Goal: Task Accomplishment & Management: Use online tool/utility

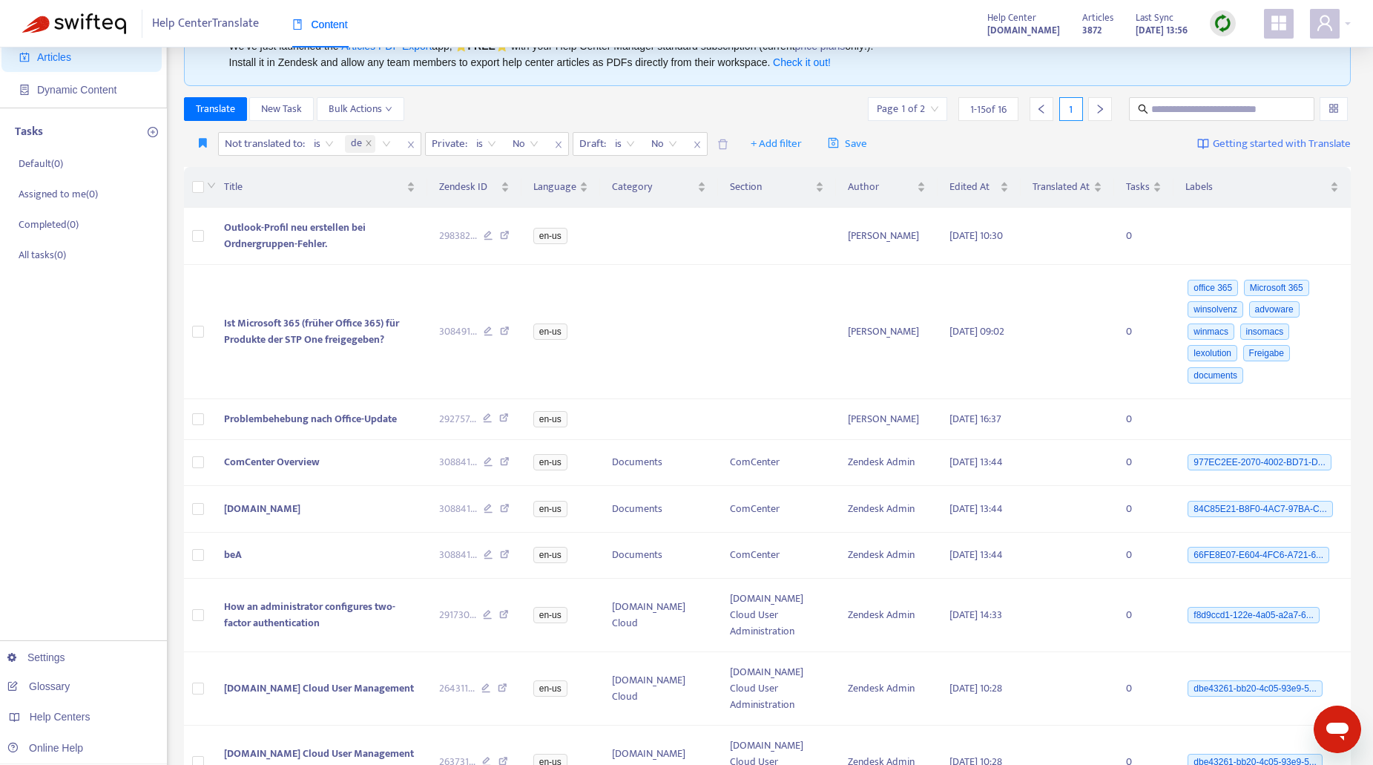
click at [1215, 24] on img at bounding box center [1222, 23] width 19 height 19
click at [1238, 53] on link "Quick Sync" at bounding box center [1252, 53] width 63 height 17
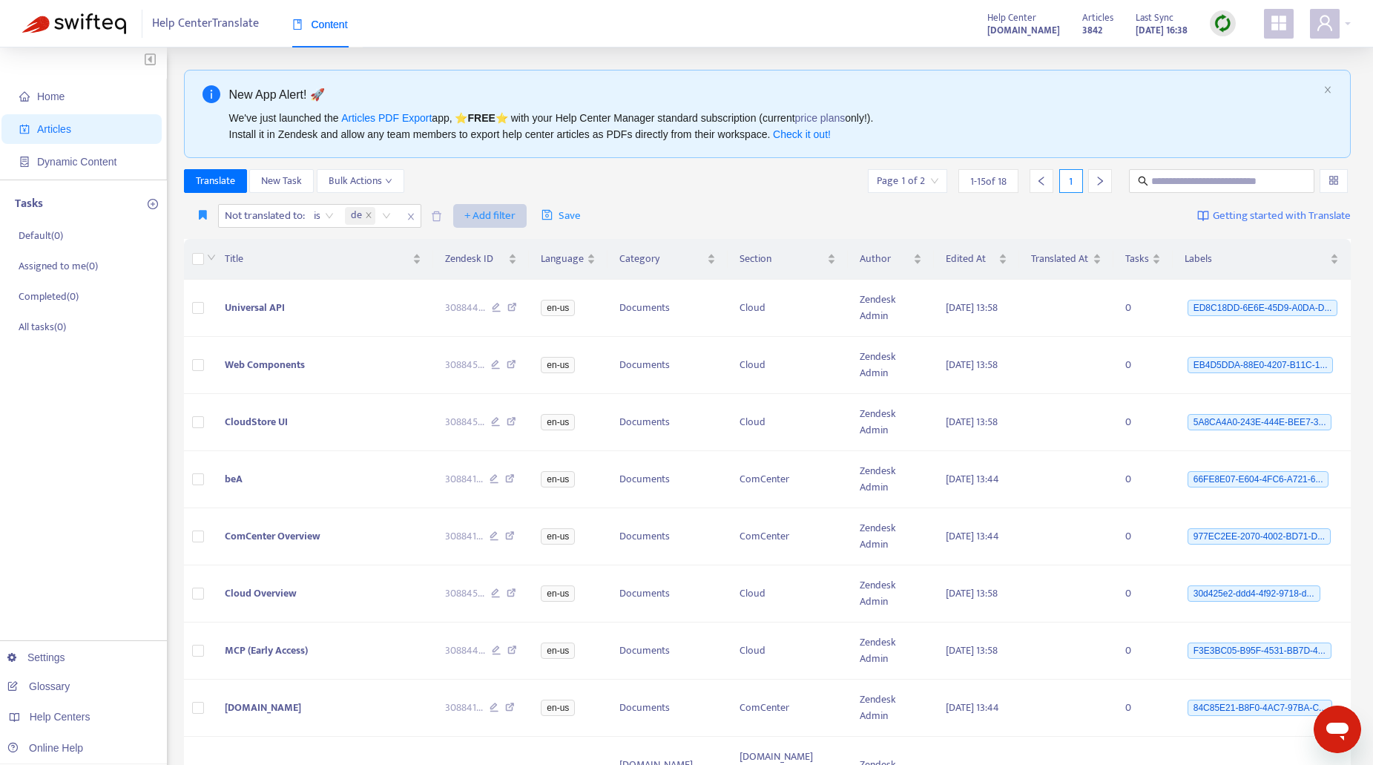
click at [476, 214] on span "+ Add filter" at bounding box center [489, 216] width 51 height 18
click at [489, 316] on span "Section" at bounding box center [513, 316] width 93 height 16
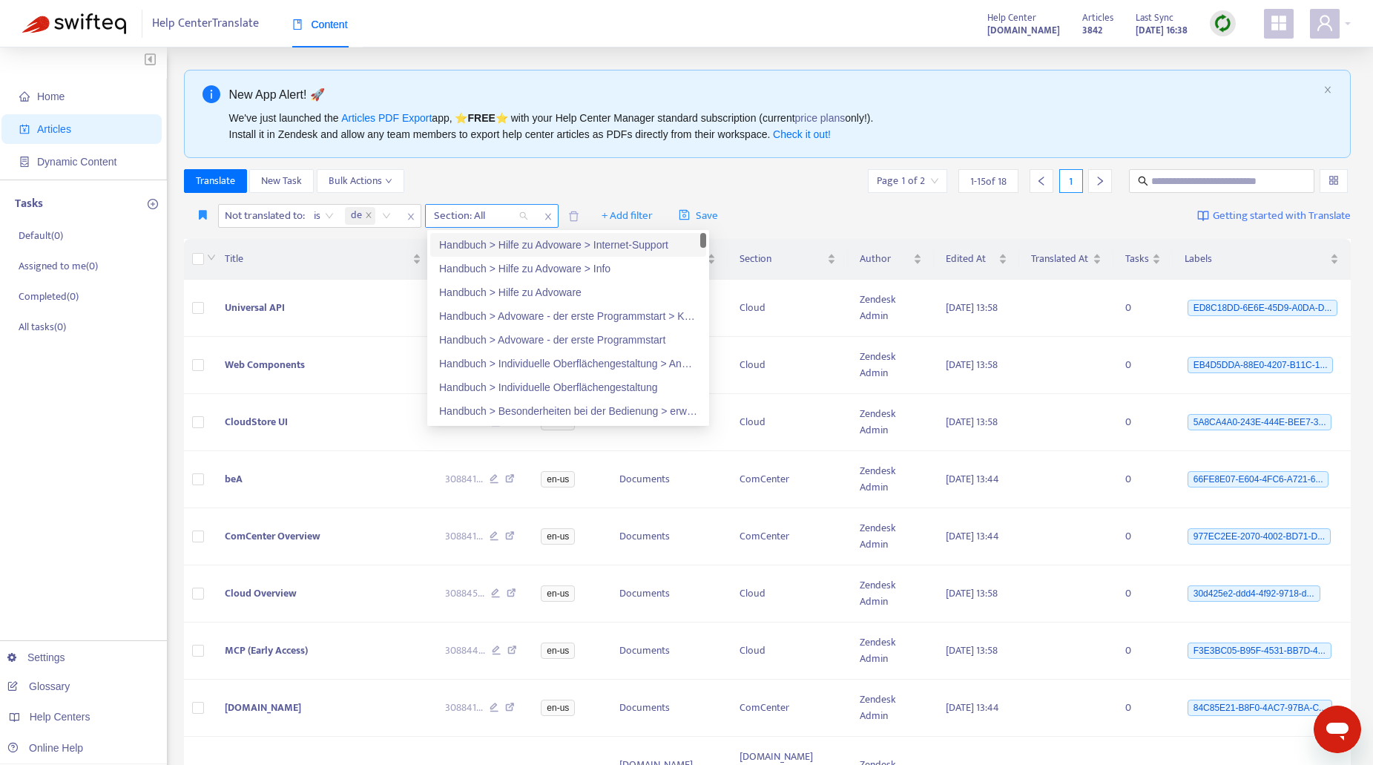
click at [527, 217] on div "Section: All" at bounding box center [481, 216] width 110 height 22
type input "*****"
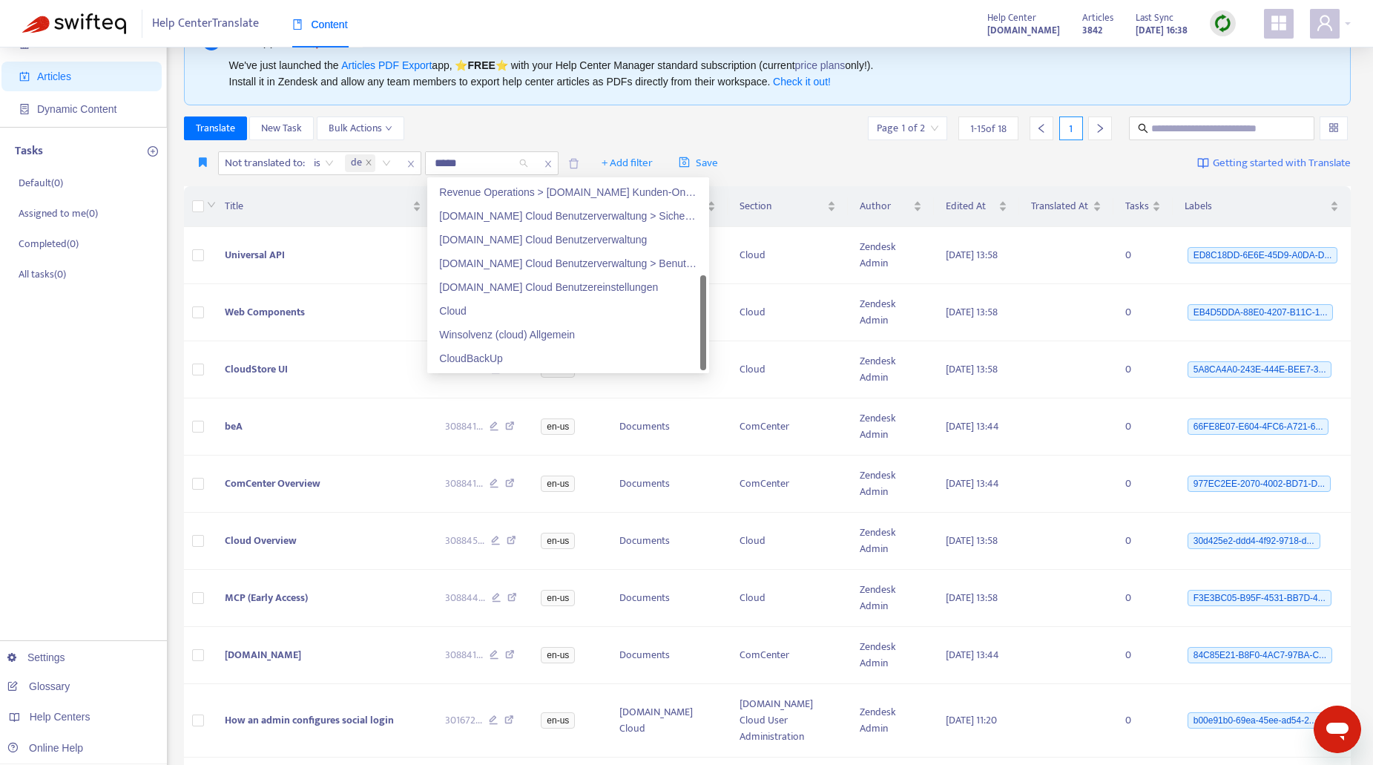
scroll to position [74, 0]
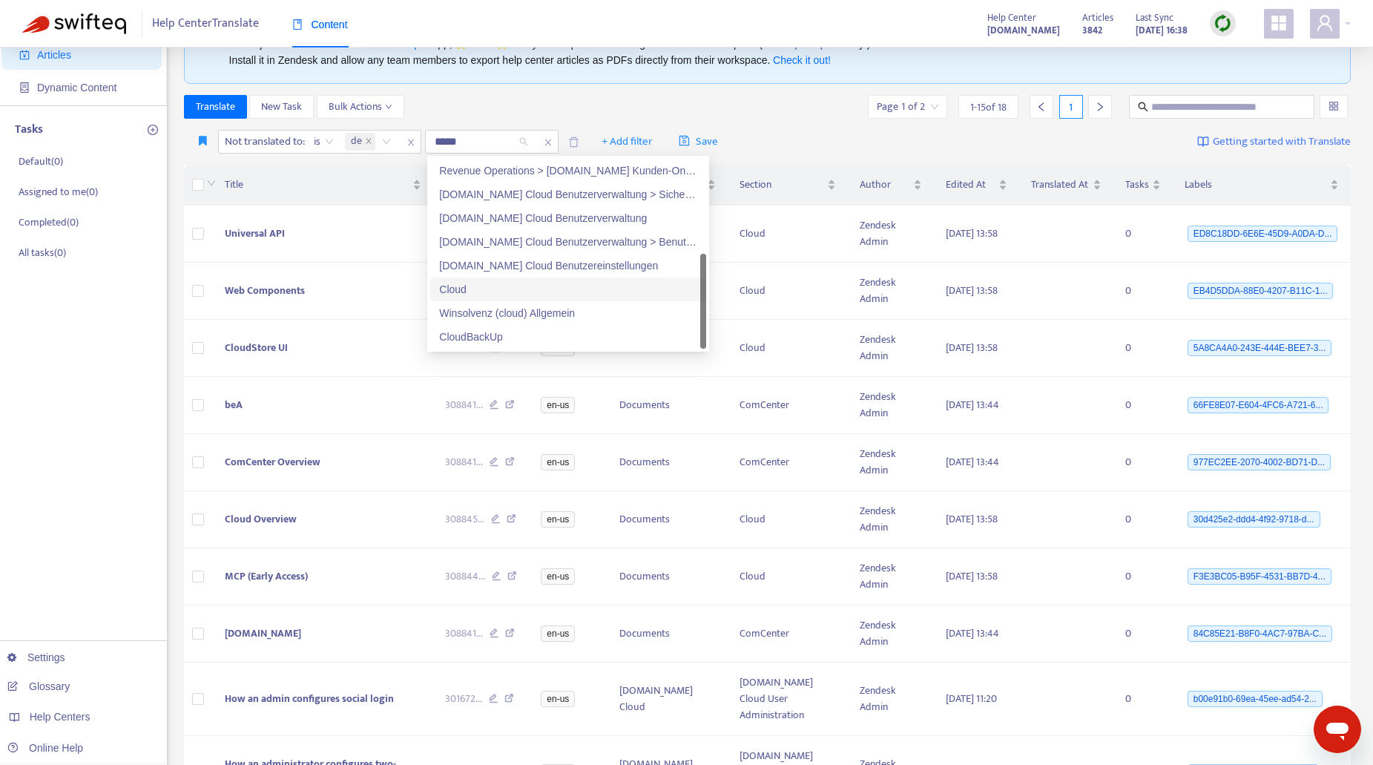
click at [446, 290] on div "Cloud" at bounding box center [568, 289] width 258 height 16
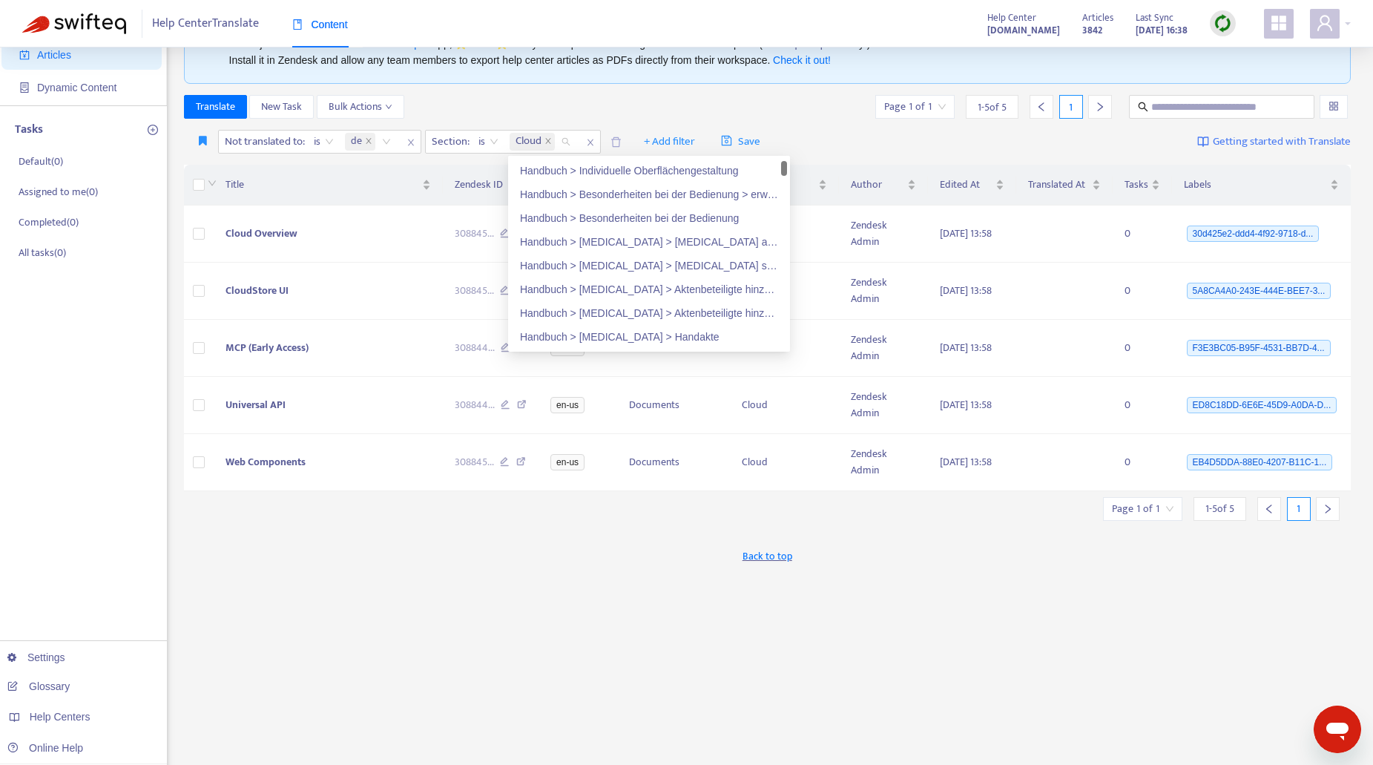
click at [498, 528] on div "New App Alert! 🚀 We've just launched the Articles PDF Export app, ⭐ FREE ⭐️ wit…" at bounding box center [767, 430] width 1167 height 868
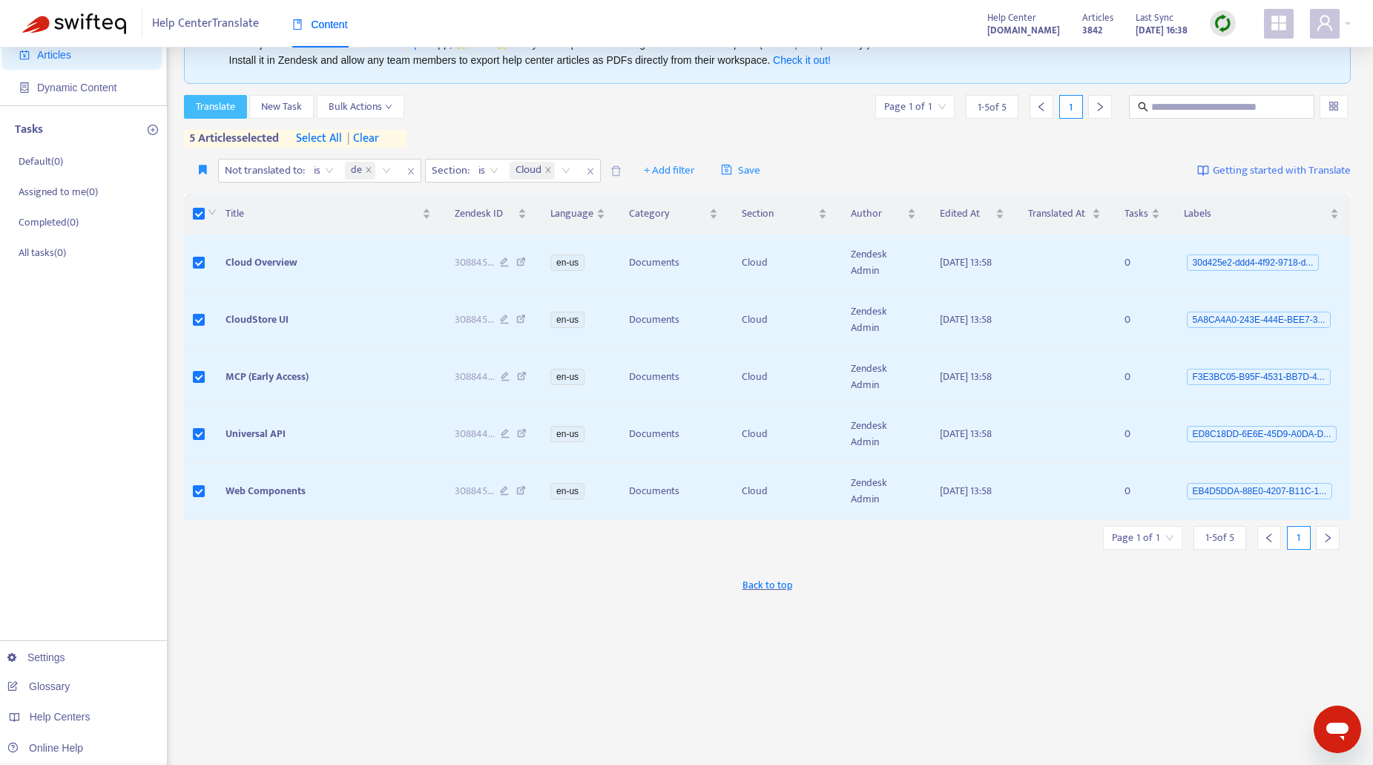
click at [219, 108] on span "Translate" at bounding box center [215, 107] width 39 height 16
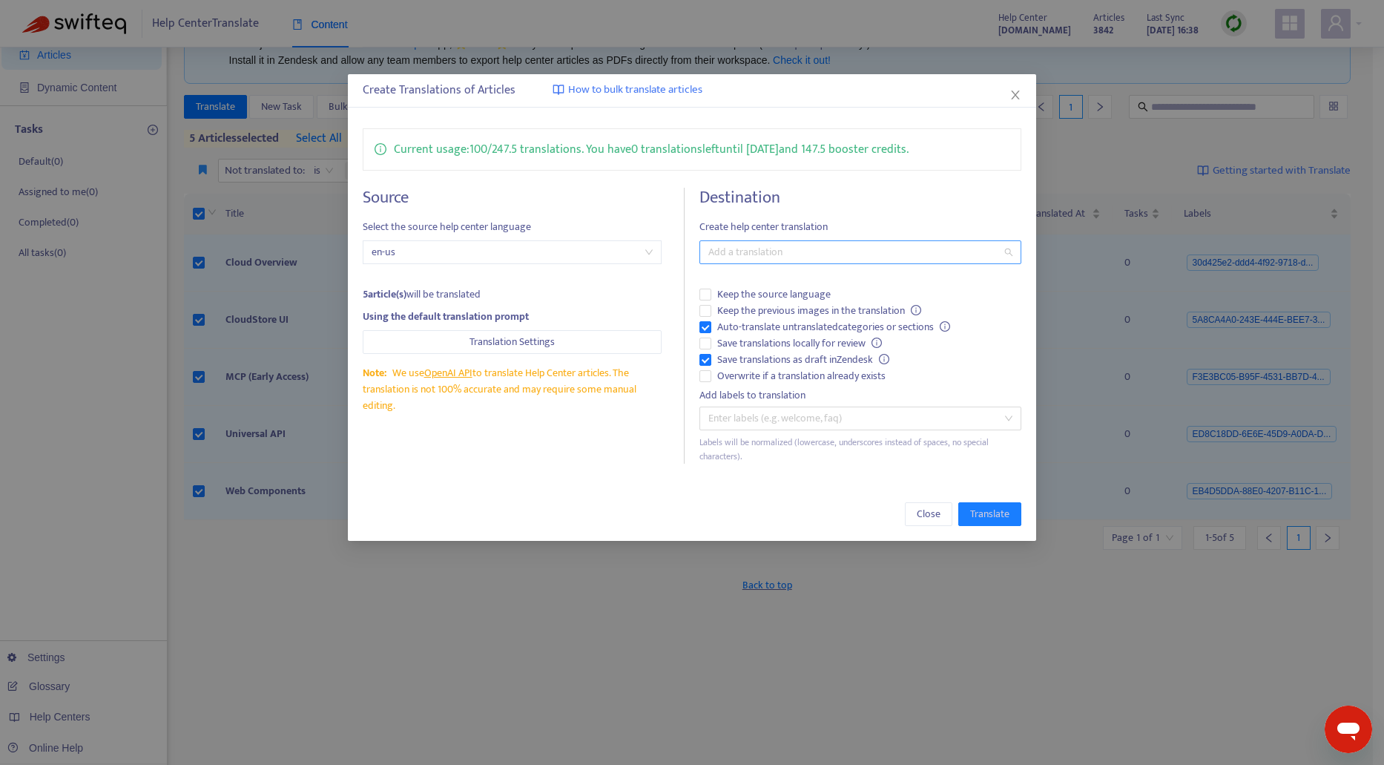
click at [808, 254] on div at bounding box center [853, 252] width 300 height 18
click at [752, 306] on div "German ( de )" at bounding box center [860, 305] width 298 height 16
click at [986, 512] on span "Translate" at bounding box center [989, 514] width 39 height 16
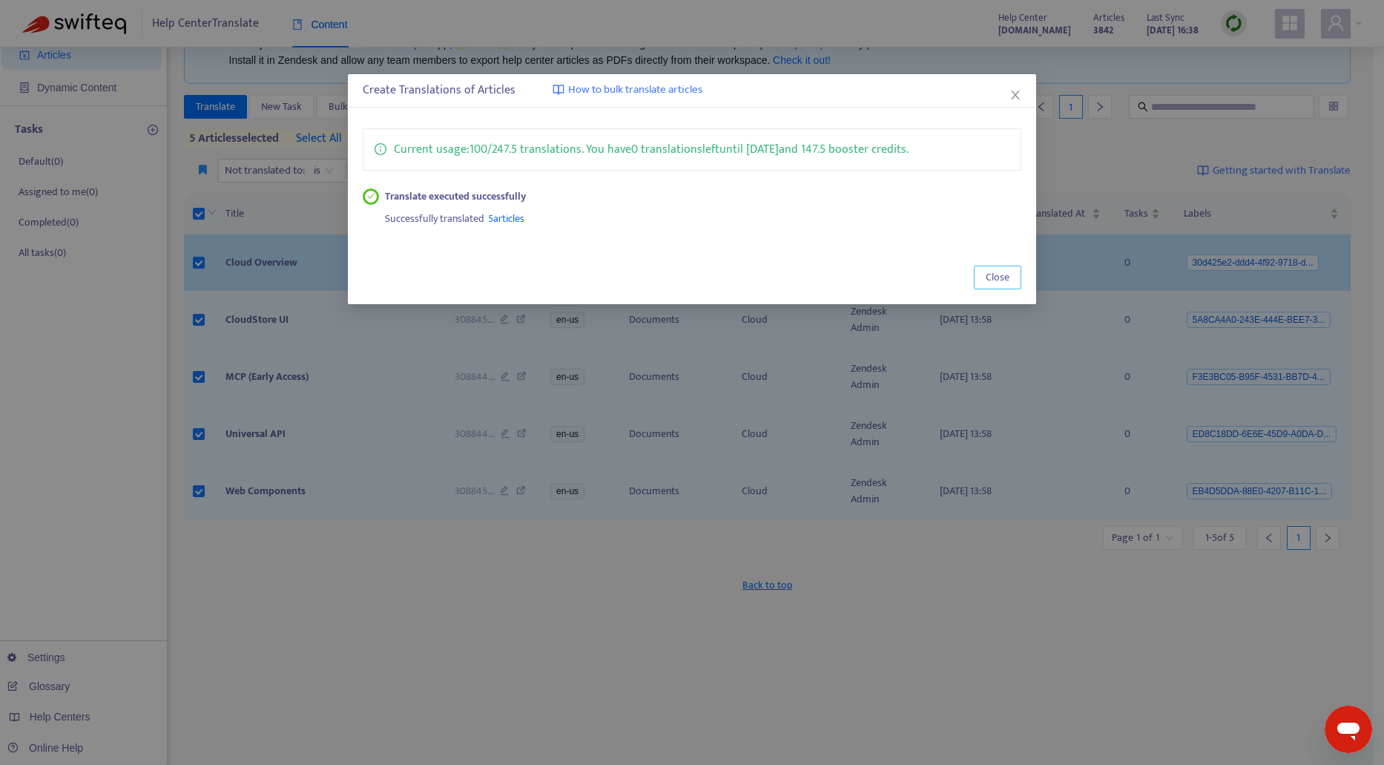
click at [999, 278] on span "Close" at bounding box center [998, 277] width 24 height 16
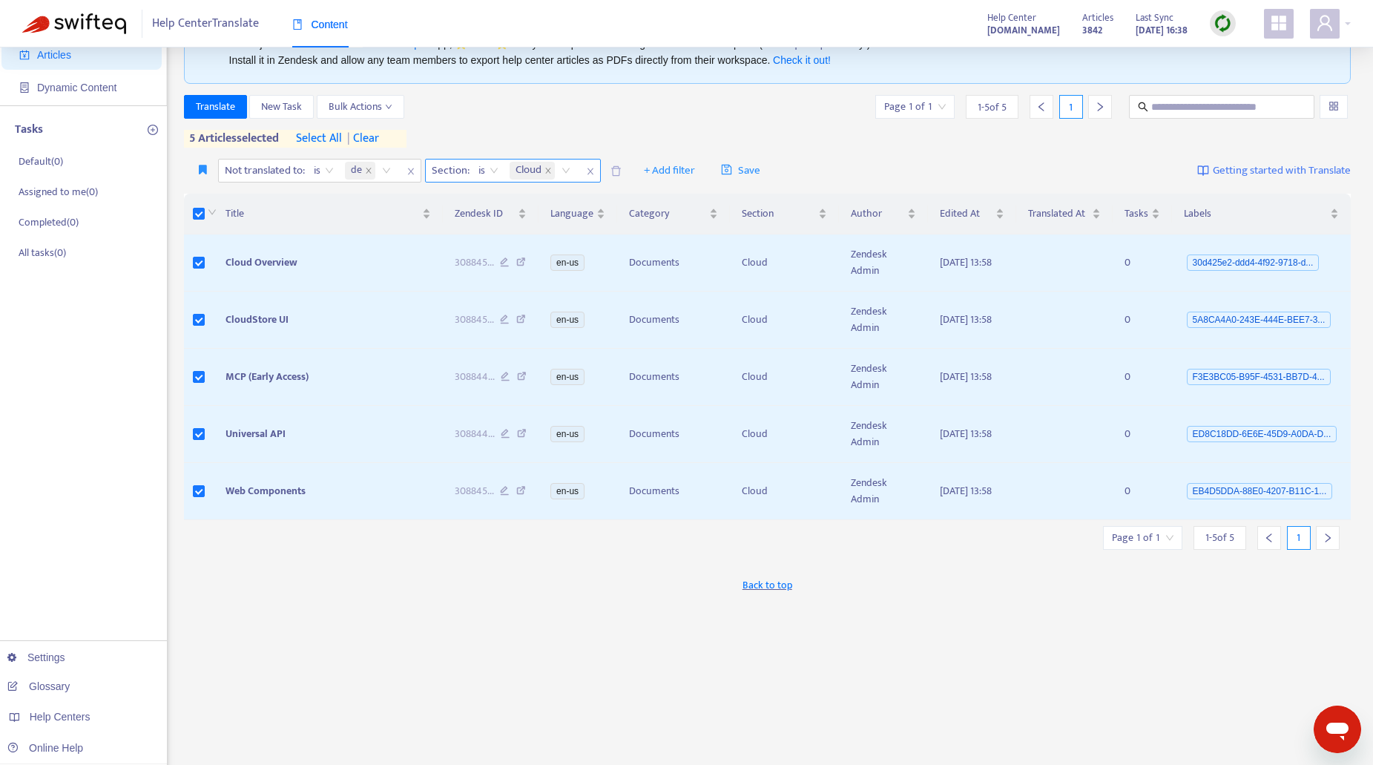
click at [594, 169] on icon "close" at bounding box center [590, 171] width 9 height 9
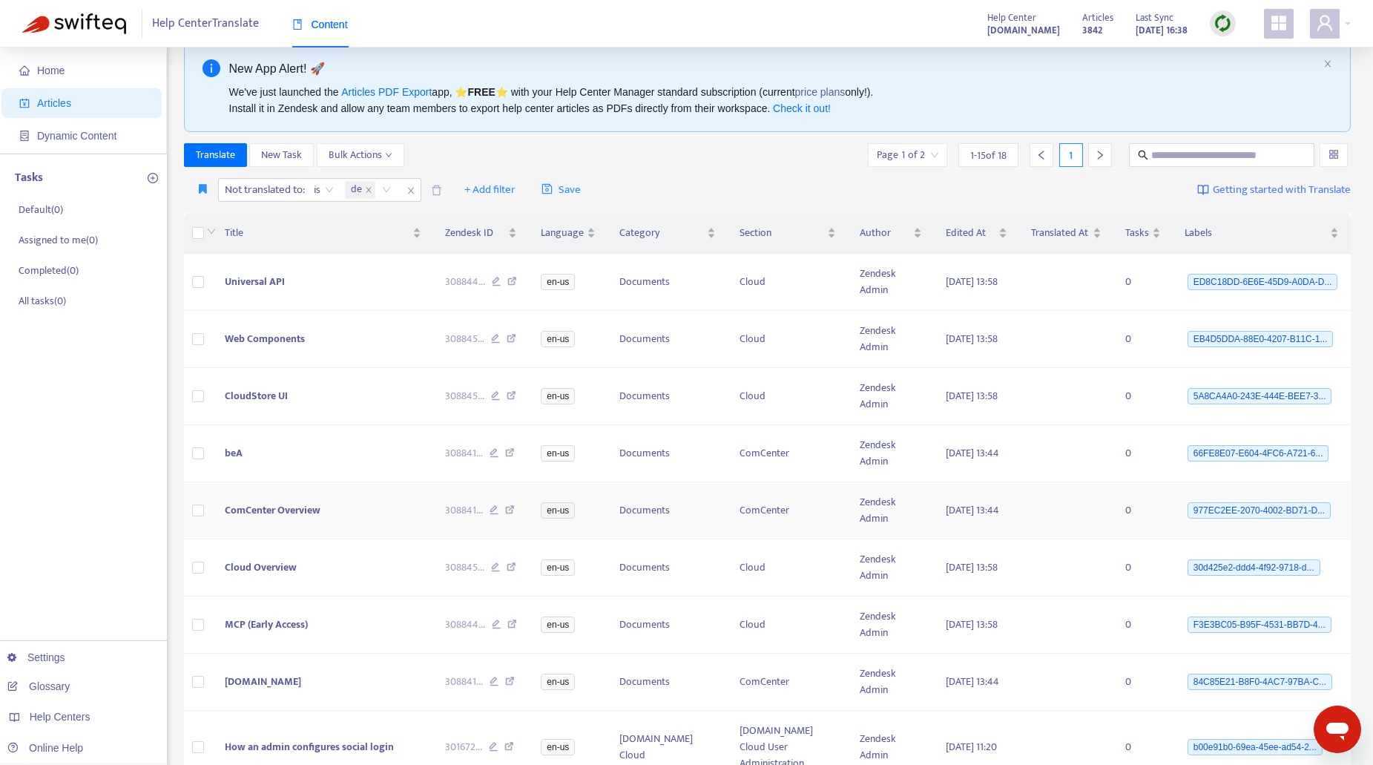
scroll to position [0, 0]
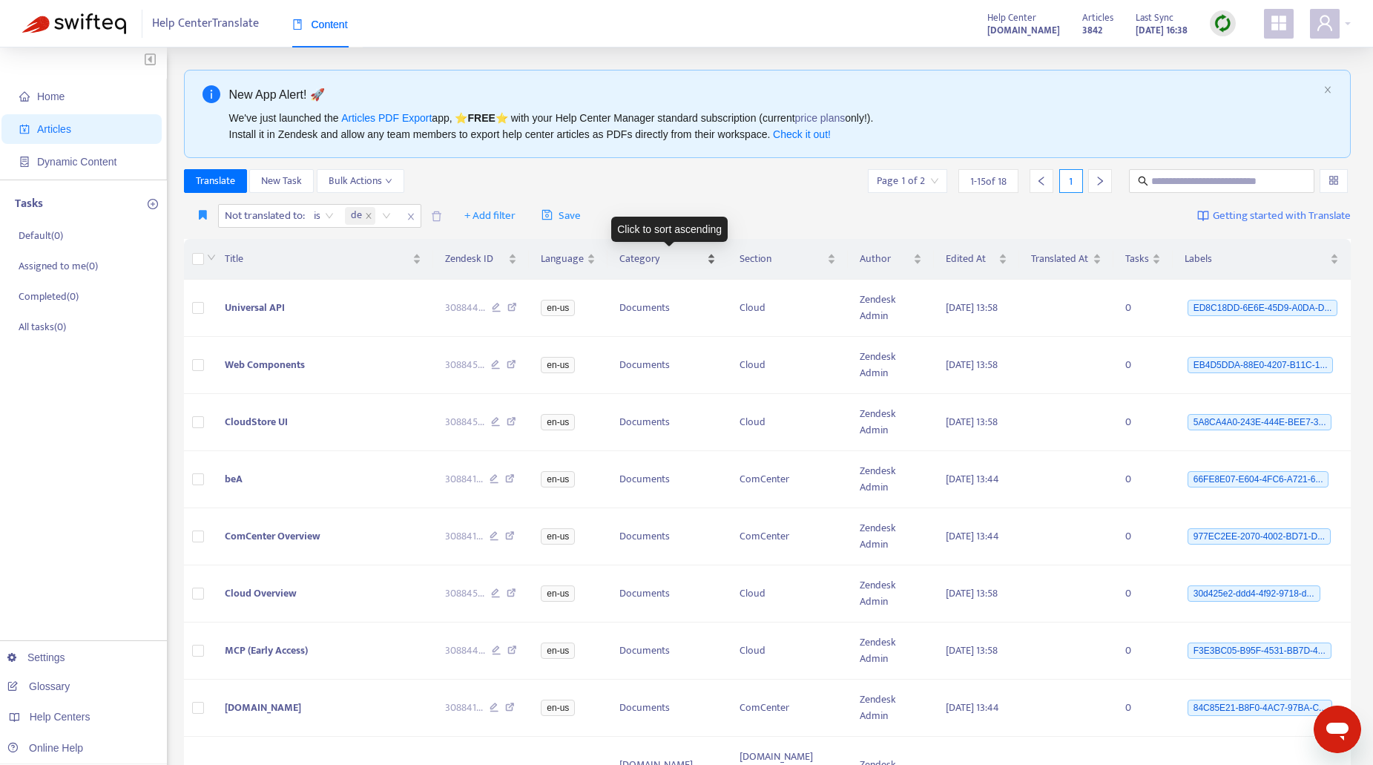
click at [707, 262] on div "Category" at bounding box center [667, 259] width 96 height 16
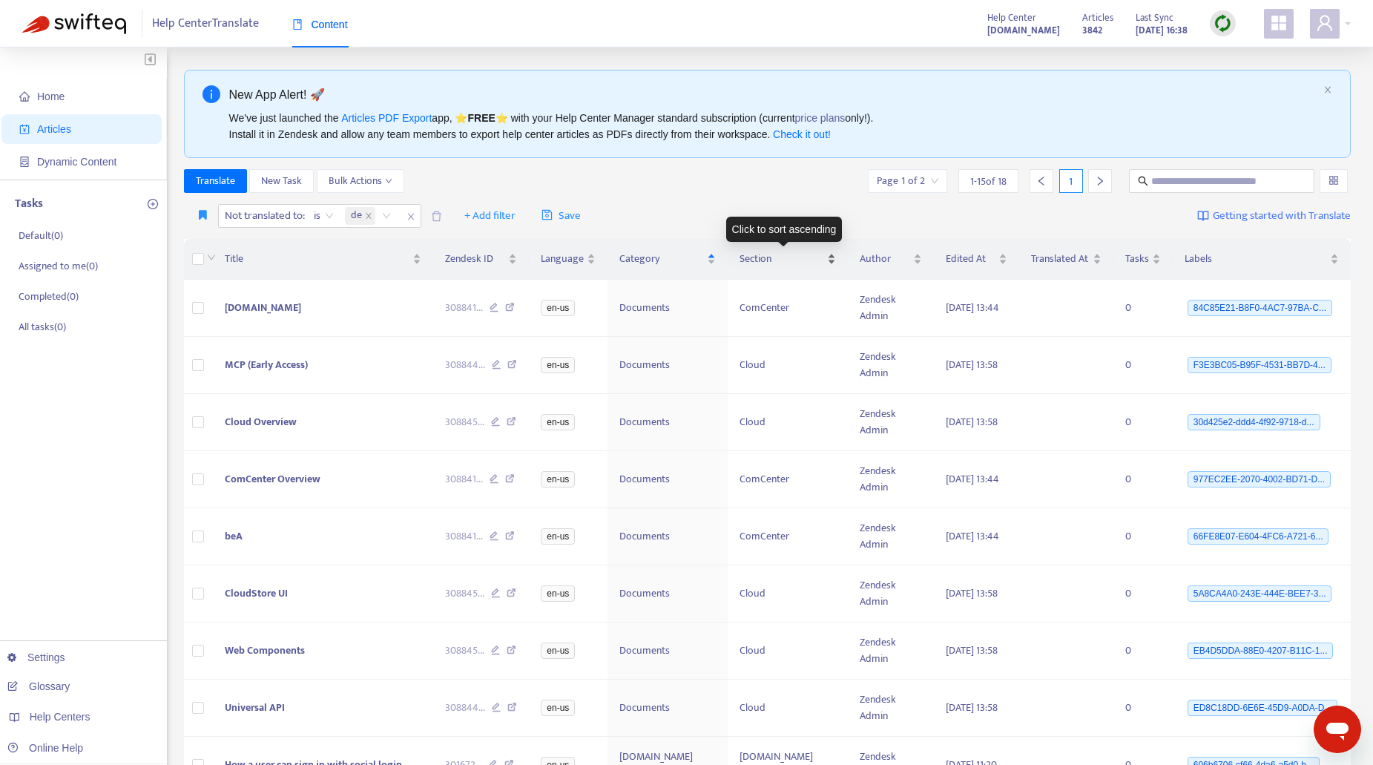
click at [825, 258] on div "Section" at bounding box center [787, 259] width 96 height 16
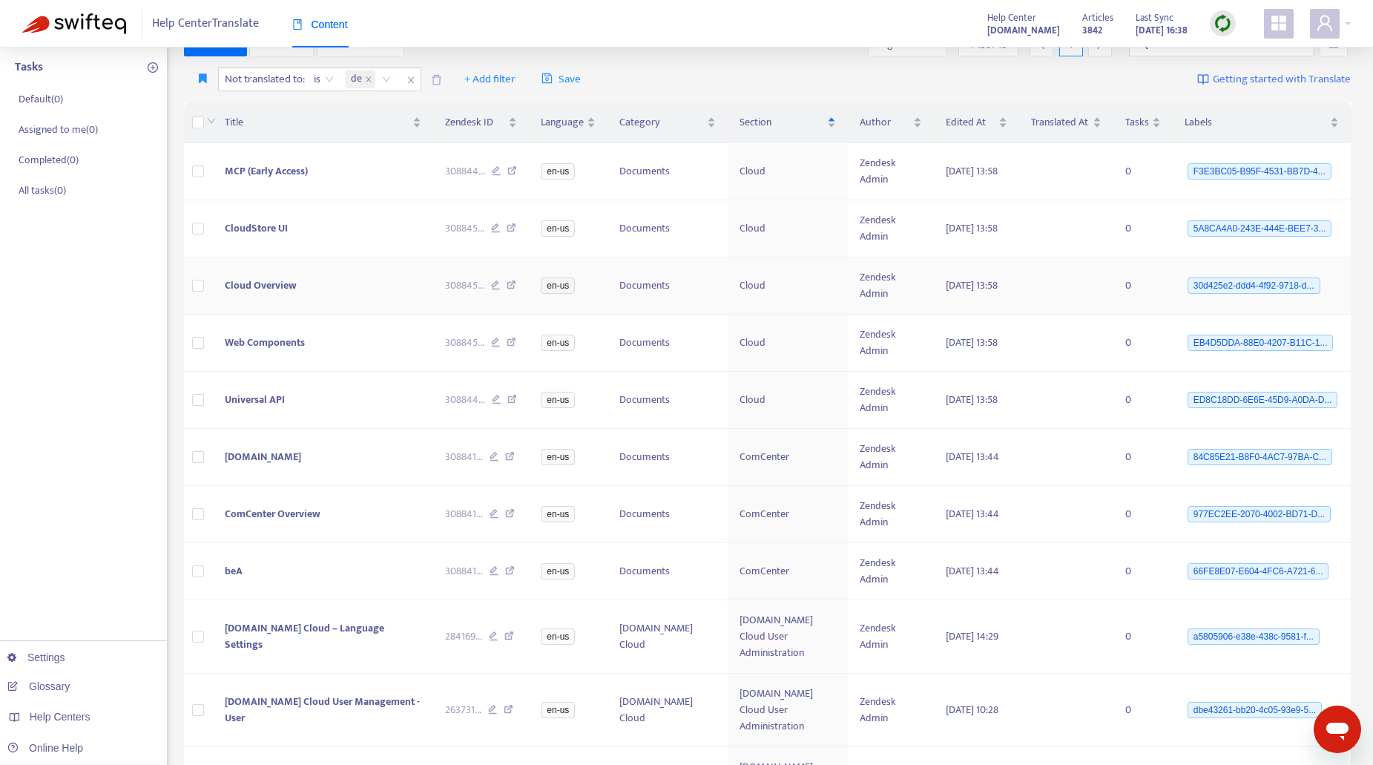
scroll to position [148, 0]
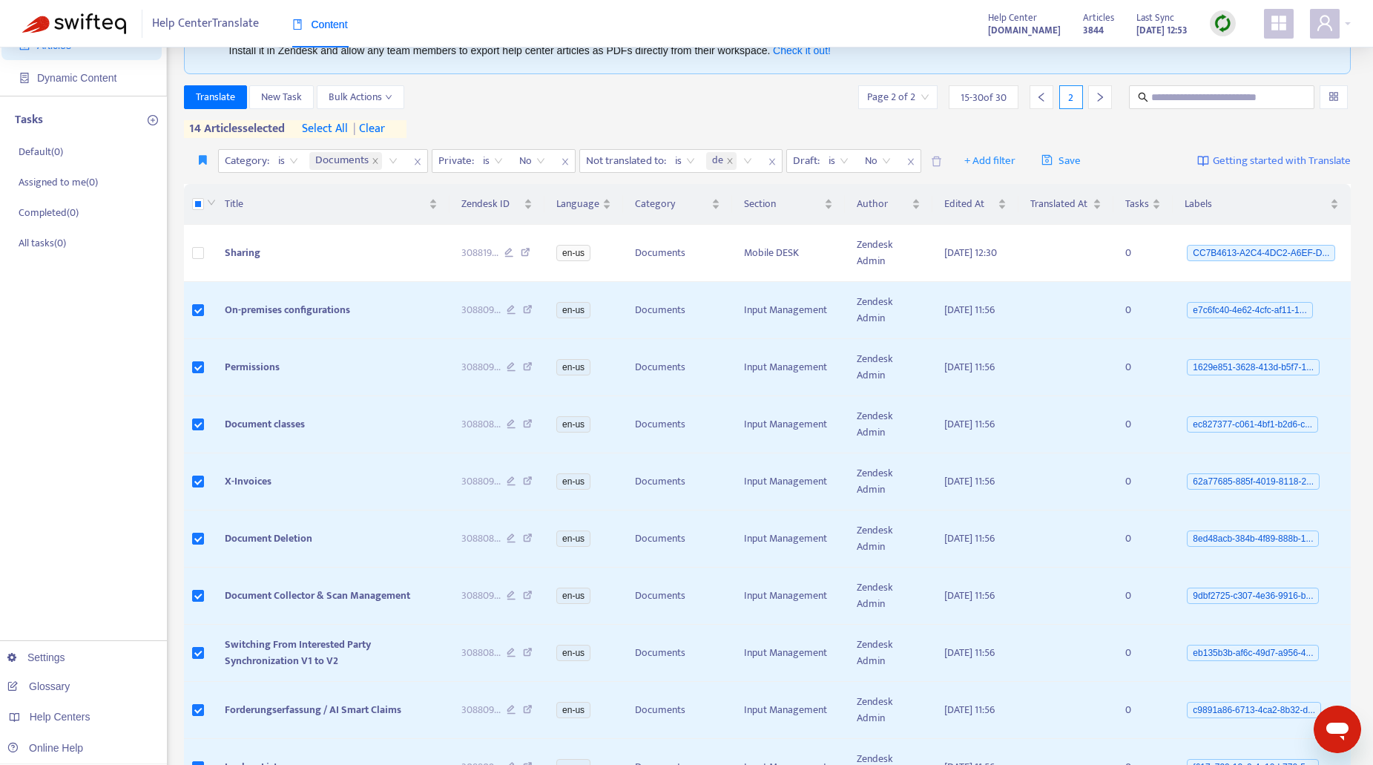
click at [1226, 24] on img at bounding box center [1222, 23] width 19 height 19
click at [831, 27] on div "Help Center Translate Content Help Center support.stp.one Articles 3844 Last Sy…" at bounding box center [686, 23] width 1373 height 47
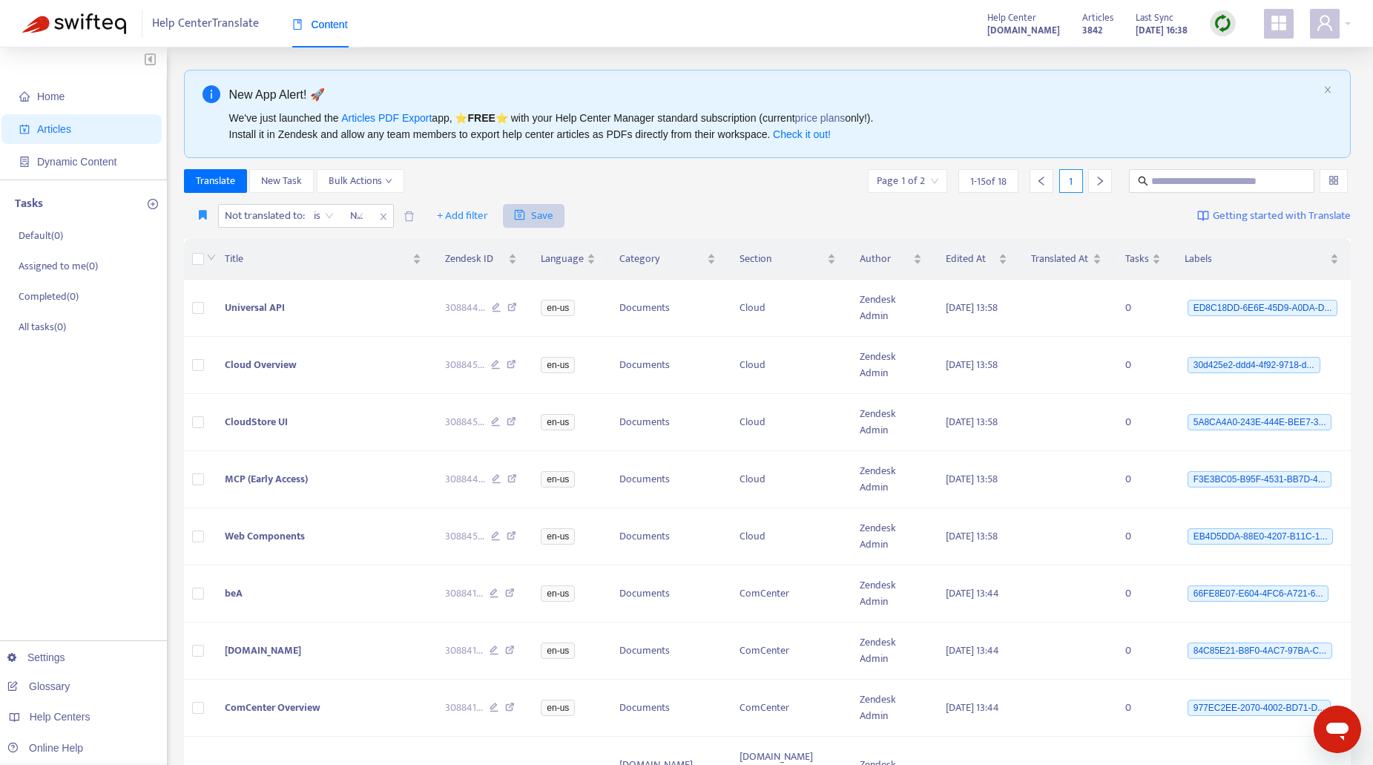
click at [386, 215] on icon "close" at bounding box center [383, 216] width 9 height 9
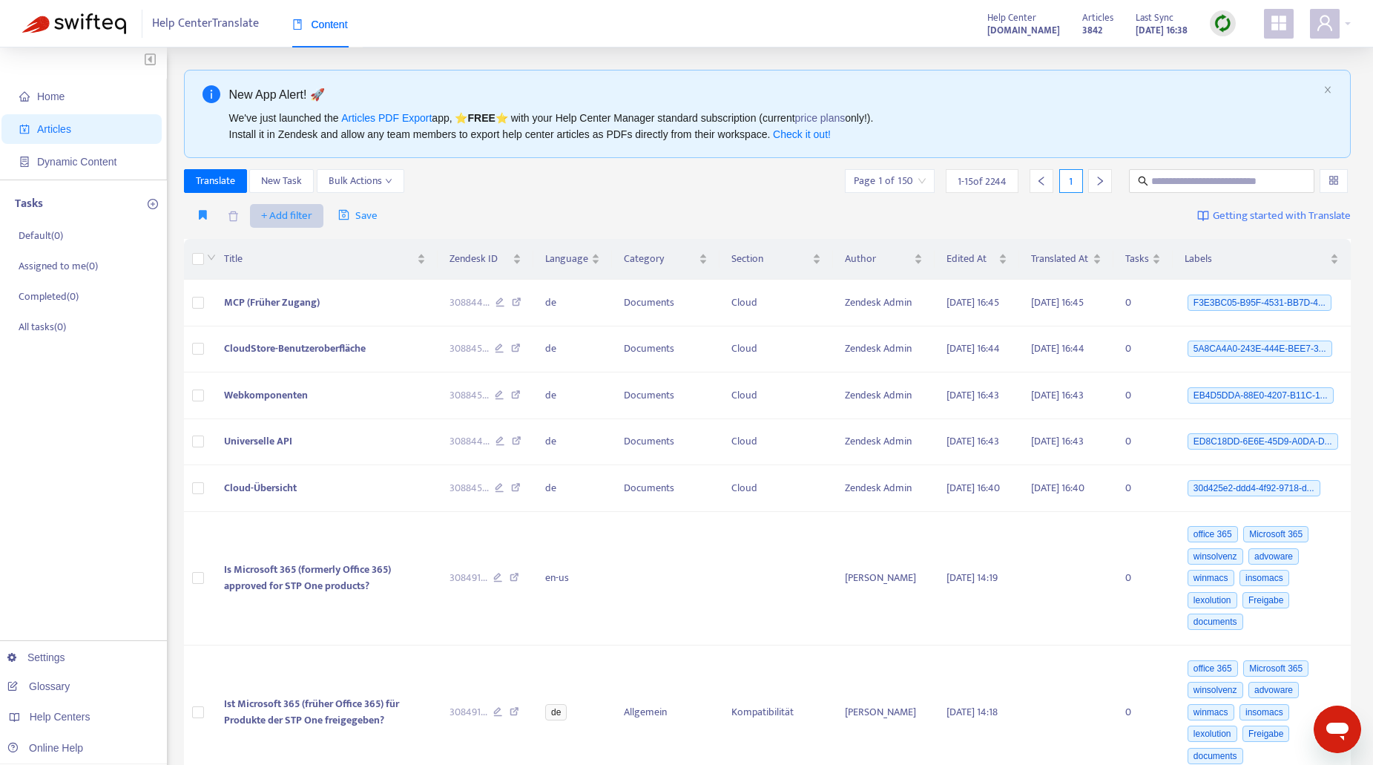
click at [300, 211] on span "+ Add filter" at bounding box center [286, 216] width 51 height 18
click at [300, 315] on span "Category" at bounding box center [308, 316] width 93 height 16
click at [314, 216] on div "Category: All" at bounding box center [274, 216] width 110 height 22
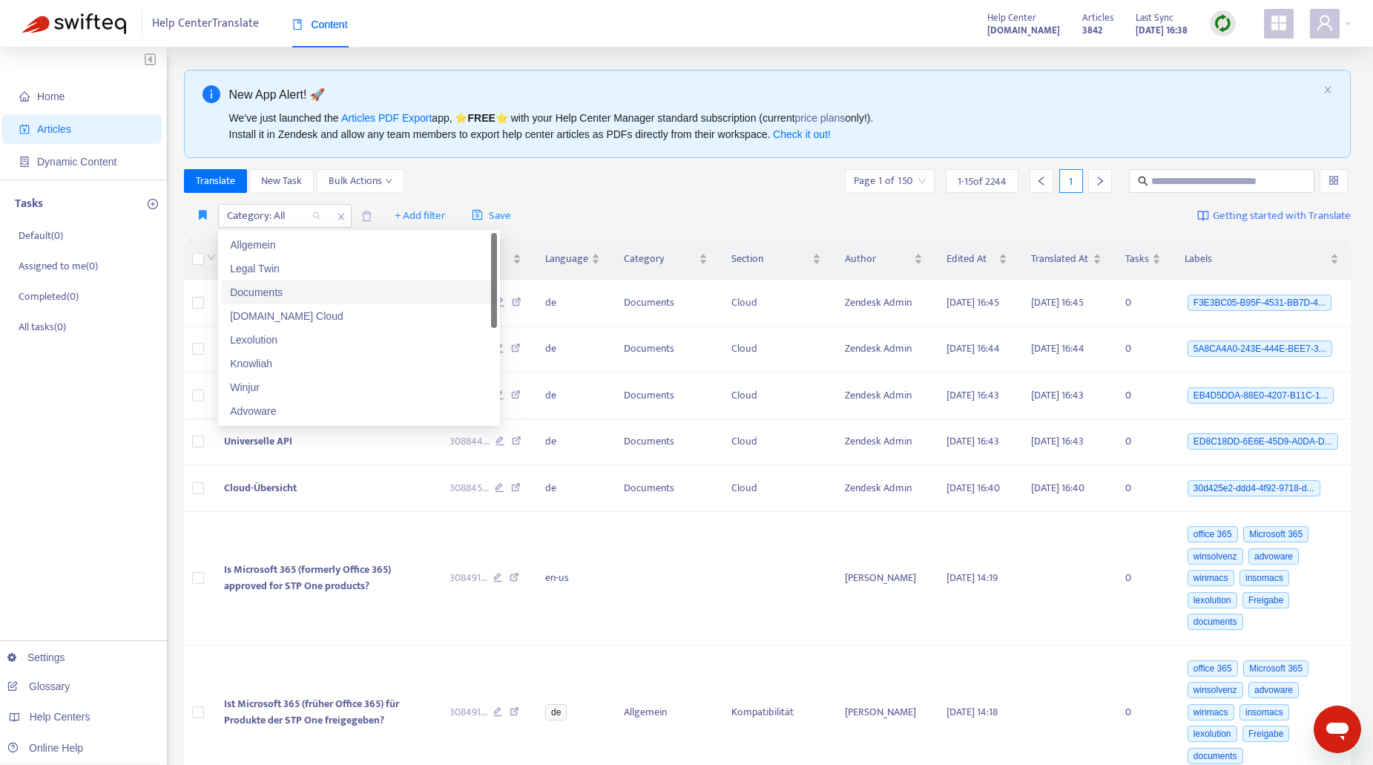
click at [289, 285] on div "Documents" at bounding box center [359, 292] width 258 height 16
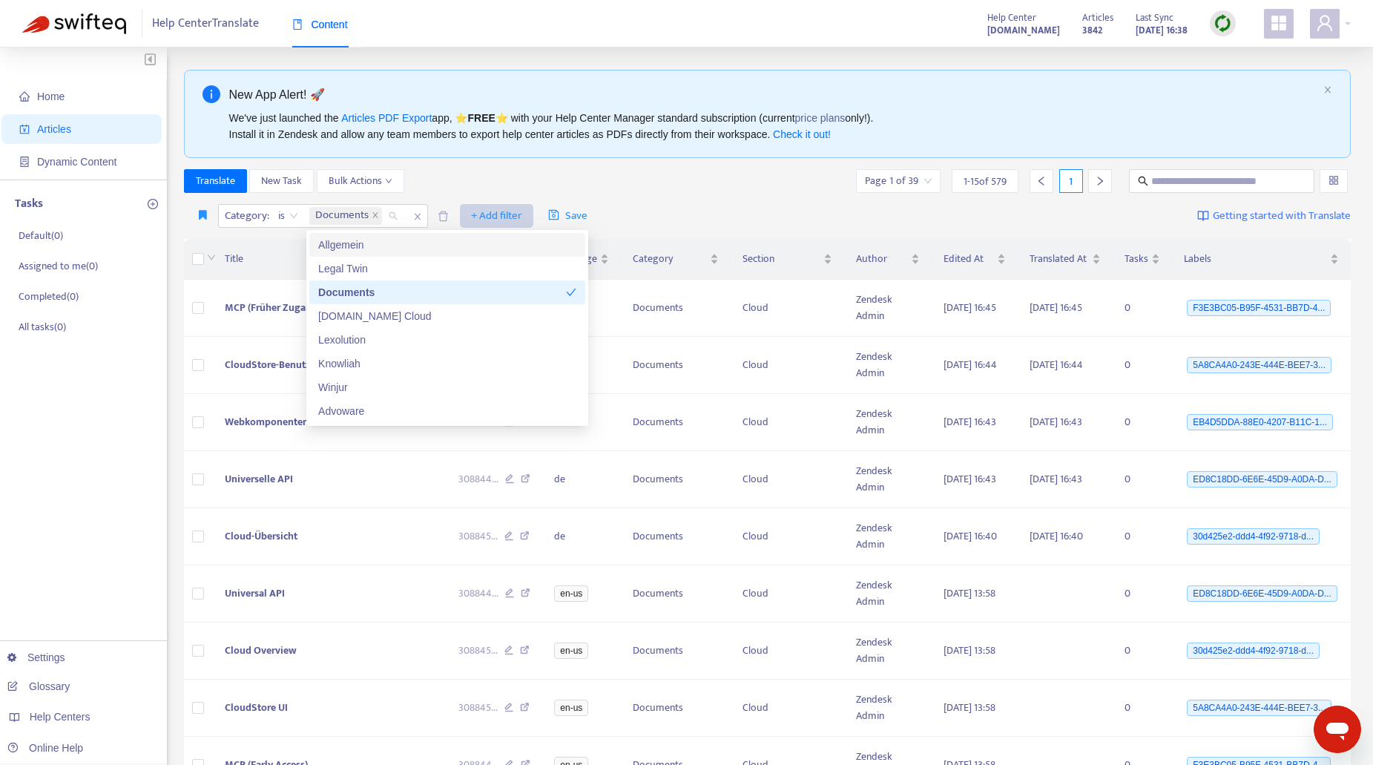
click at [486, 212] on span "+ Add filter" at bounding box center [496, 216] width 51 height 18
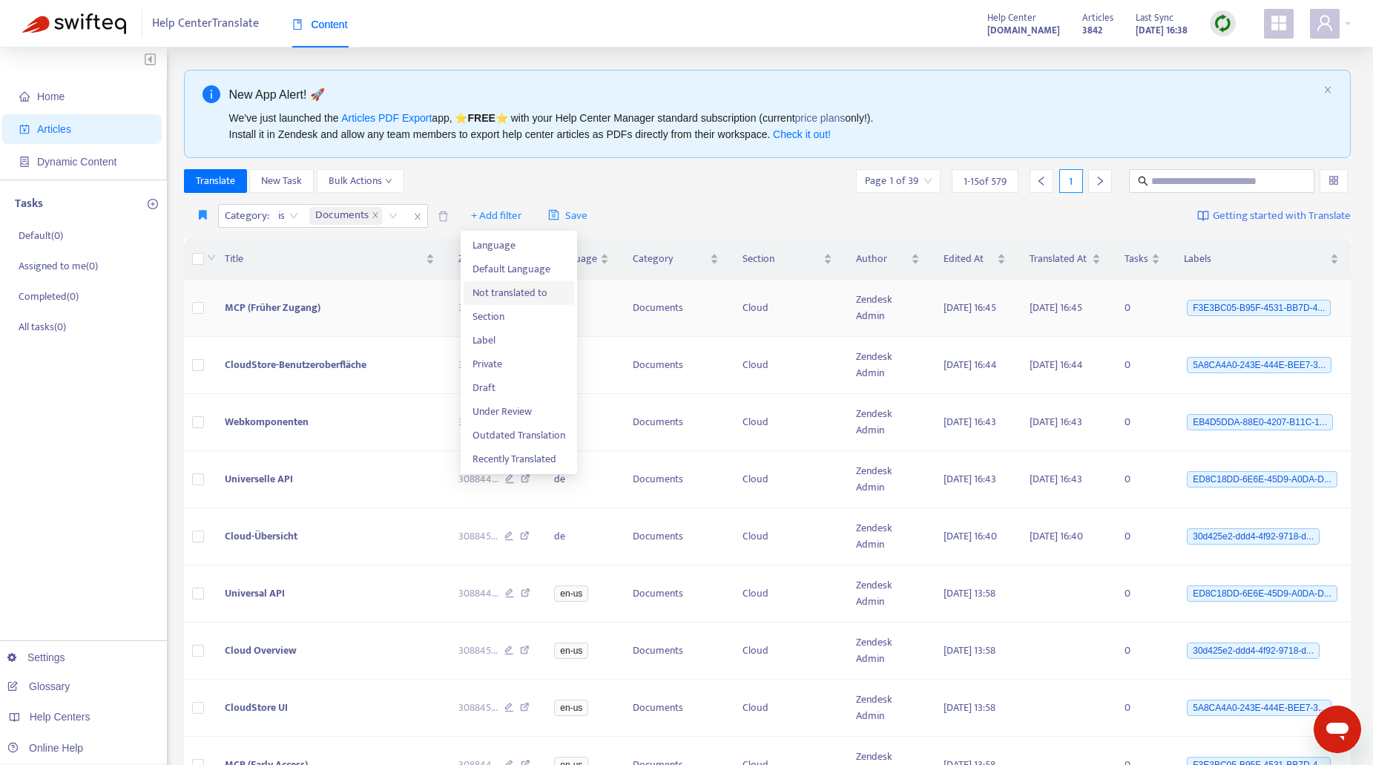
click at [483, 289] on span "Not translated to" at bounding box center [518, 293] width 93 height 16
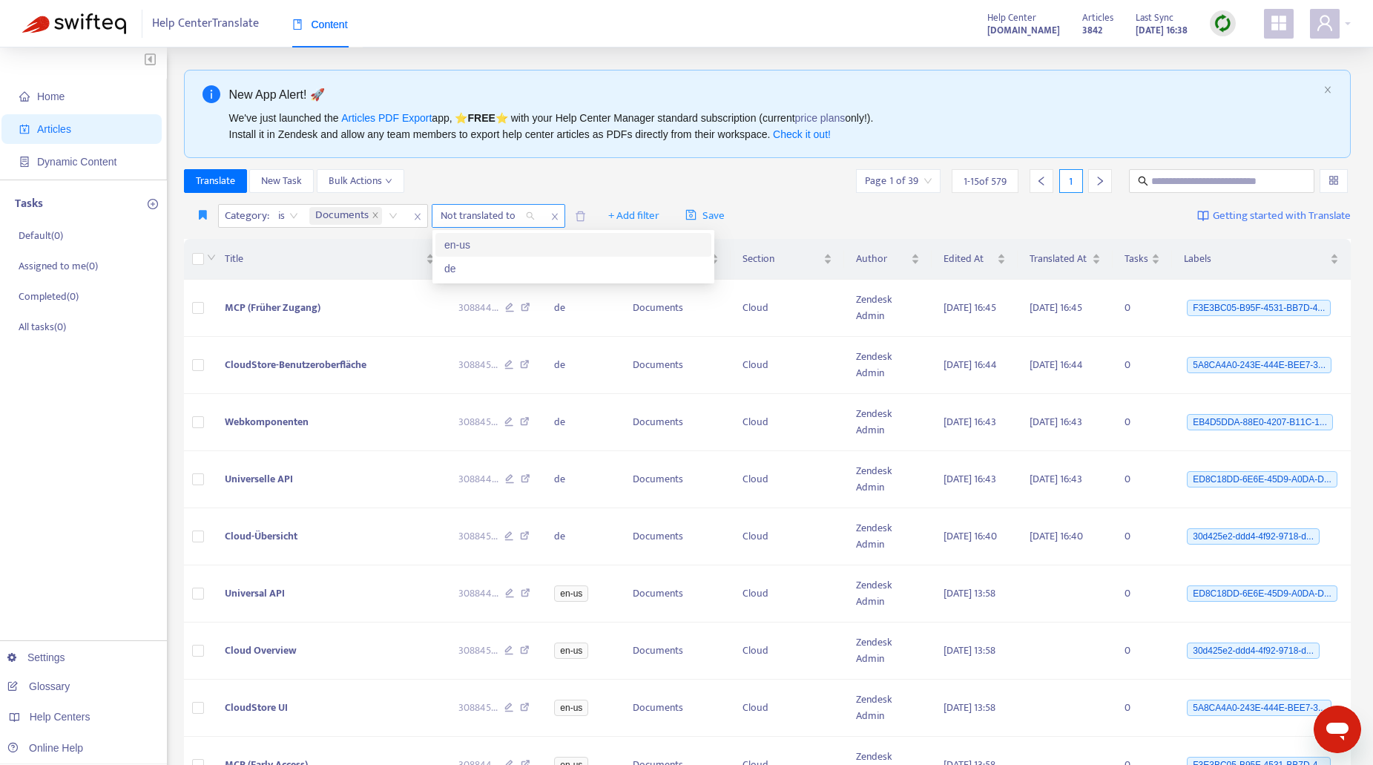
click at [532, 215] on div "Not translated to" at bounding box center [487, 216] width 110 height 22
click at [496, 265] on div "de" at bounding box center [573, 268] width 258 height 16
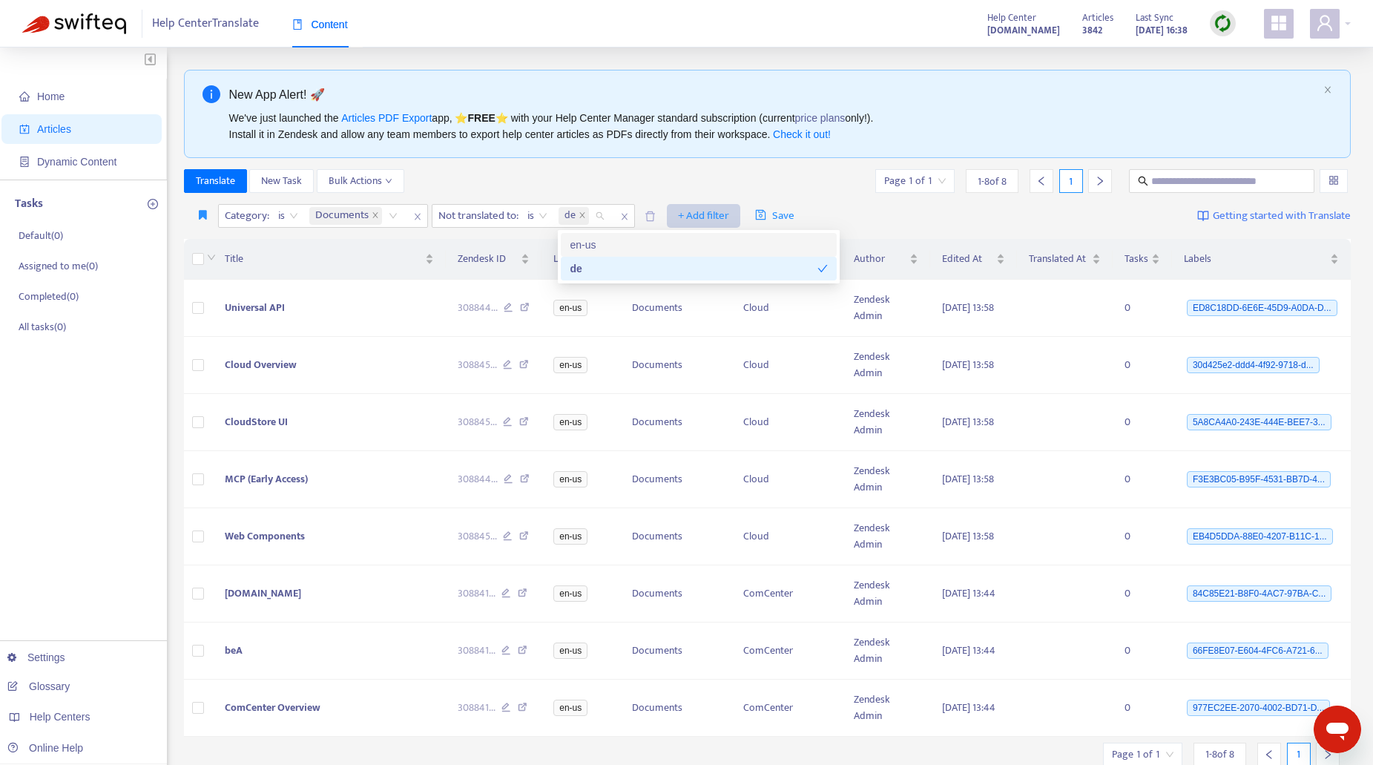
click at [687, 213] on span "+ Add filter" at bounding box center [703, 216] width 51 height 18
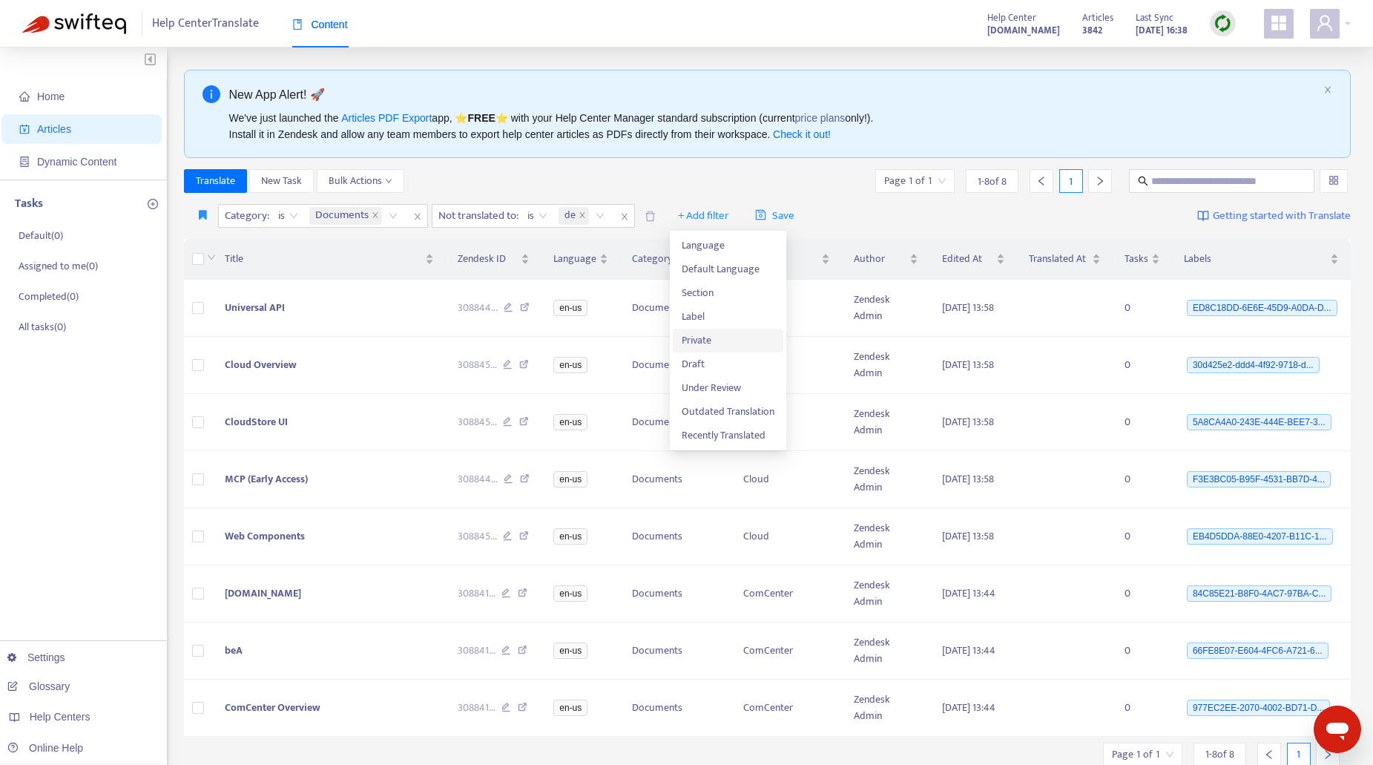
click at [699, 338] on span "Private" at bounding box center [727, 340] width 93 height 16
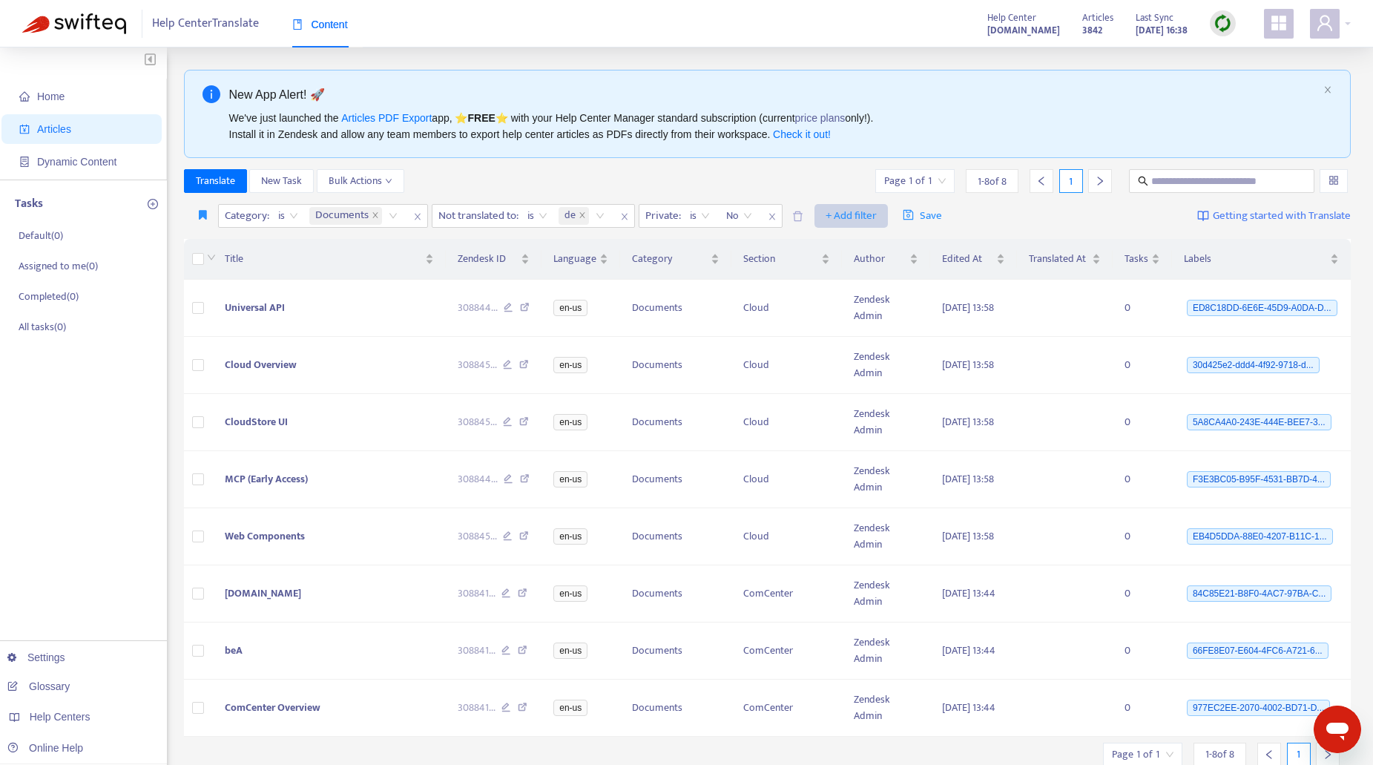
click at [838, 214] on span "+ Add filter" at bounding box center [850, 216] width 51 height 18
click at [858, 342] on span "Draft" at bounding box center [875, 340] width 93 height 16
click at [819, 258] on div "Section" at bounding box center [786, 259] width 86 height 16
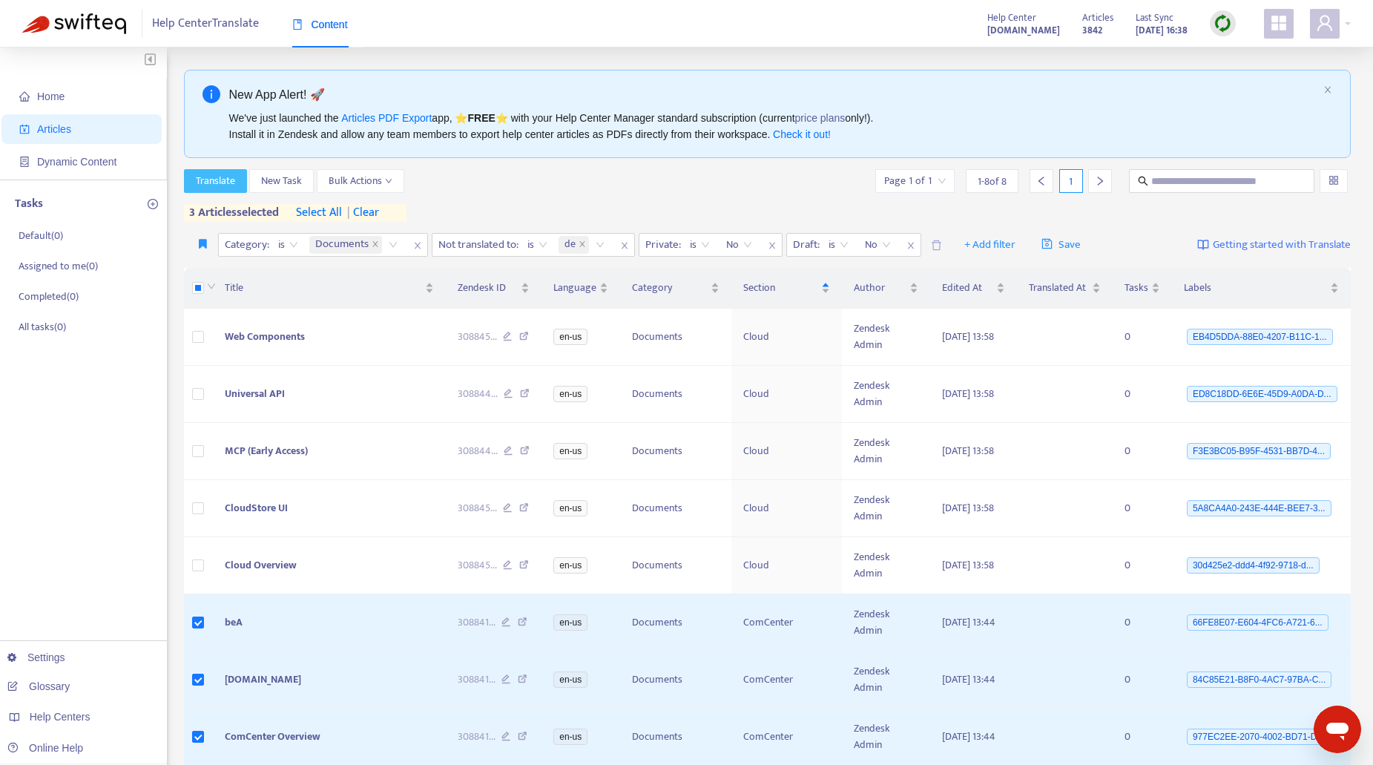
click at [222, 183] on span "Translate" at bounding box center [215, 181] width 39 height 16
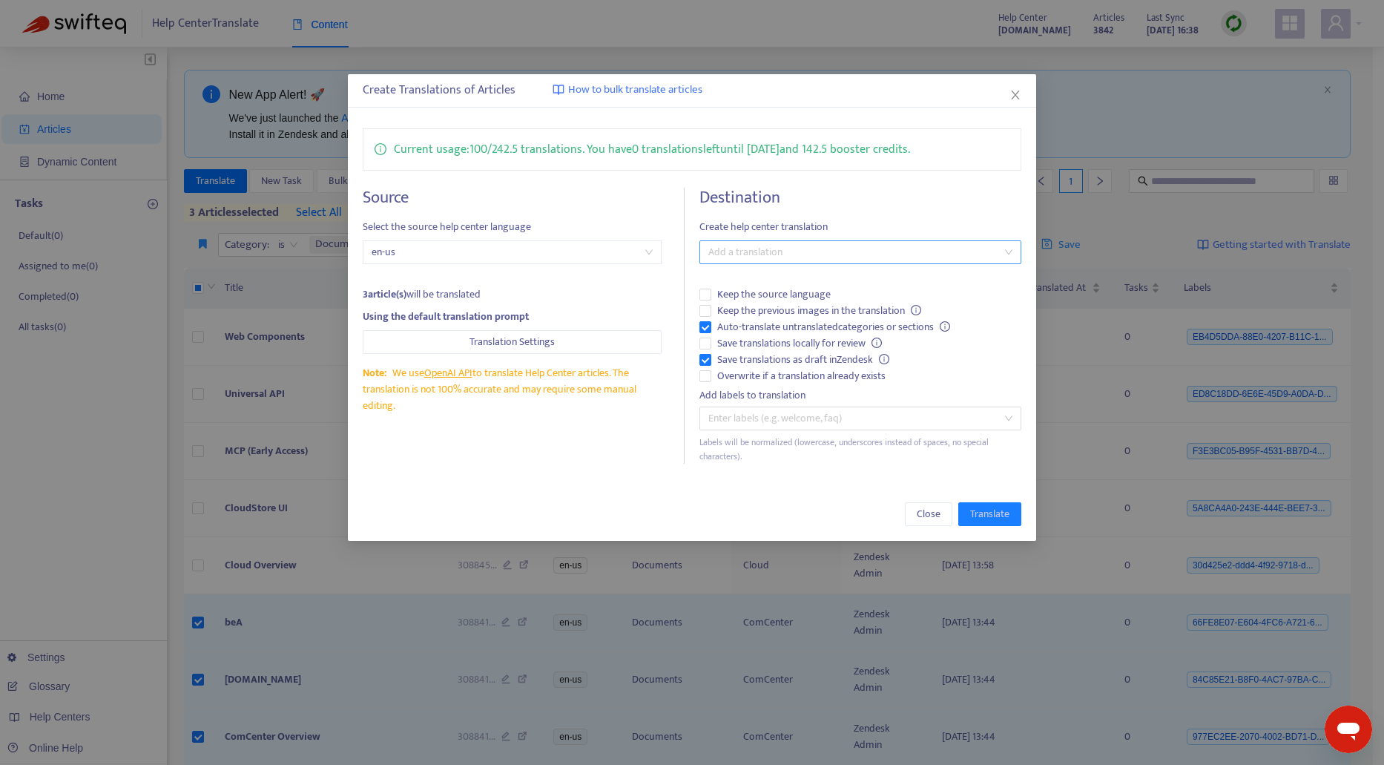
click at [849, 254] on div at bounding box center [853, 252] width 300 height 18
click at [722, 306] on div "German ( de )" at bounding box center [860, 305] width 298 height 16
click at [982, 514] on span "Translate" at bounding box center [989, 514] width 39 height 16
